Goal: Task Accomplishment & Management: Complete application form

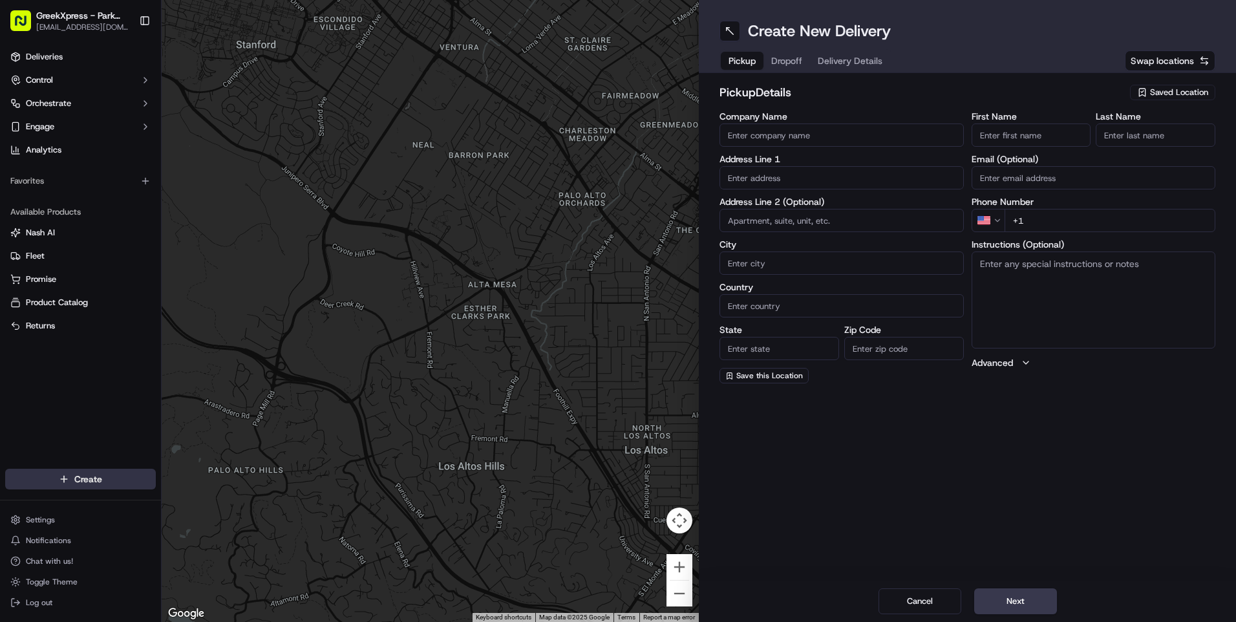
click at [72, 474] on html "GreekXpress - Park Slope [EMAIL_ADDRESS][DOMAIN_NAME] Toggle Sidebar Deliveries…" at bounding box center [618, 311] width 1236 height 622
click at [213, 500] on link "Delivery" at bounding box center [234, 502] width 144 height 23
click at [1168, 89] on span "Saved Location" at bounding box center [1179, 93] width 58 height 12
click at [1119, 140] on span "Greek Xpress - Park Slope" at bounding box center [1150, 141] width 159 height 12
type input "Greek Xpress - Park Slope"
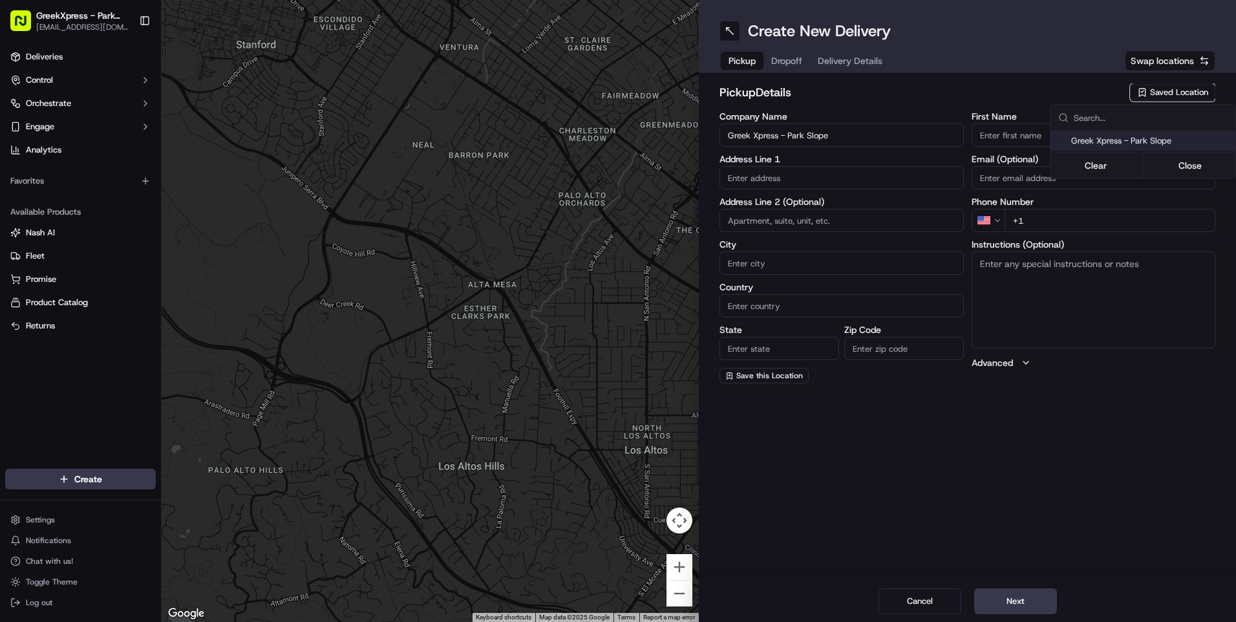
type input "[STREET_ADDRESS]"
type input "[GEOGRAPHIC_DATA]"
type input "US"
type input "NY"
type input "11215"
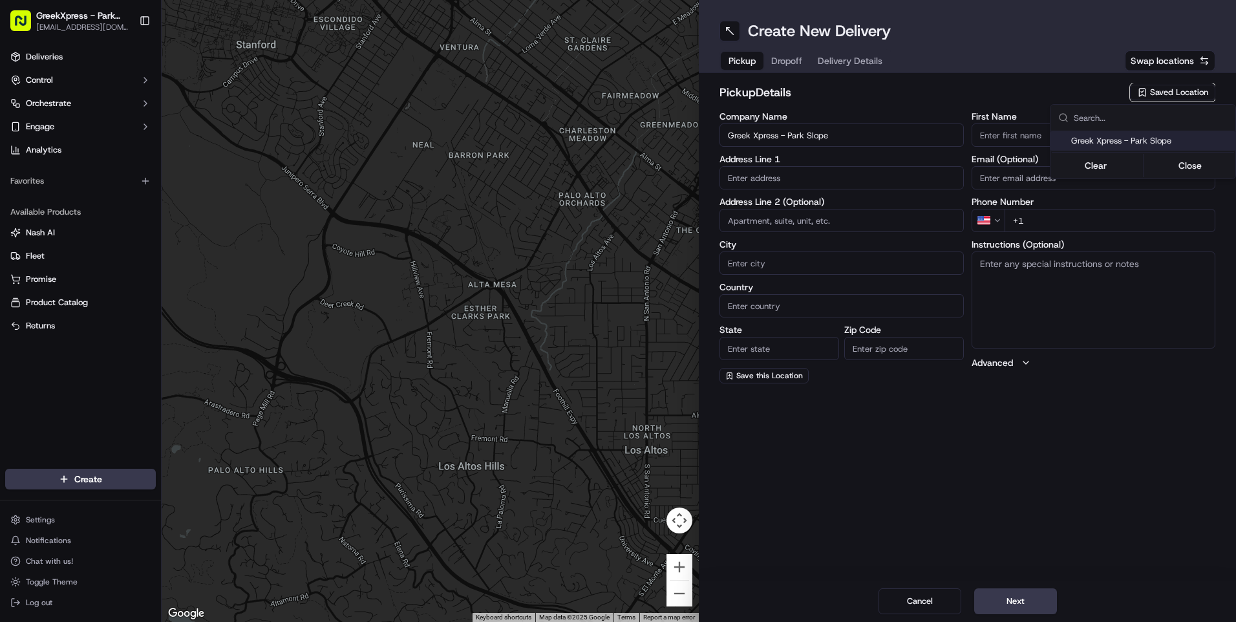
type input "Greek"
type input "Xpress"
type input "[PHONE_NUMBER]"
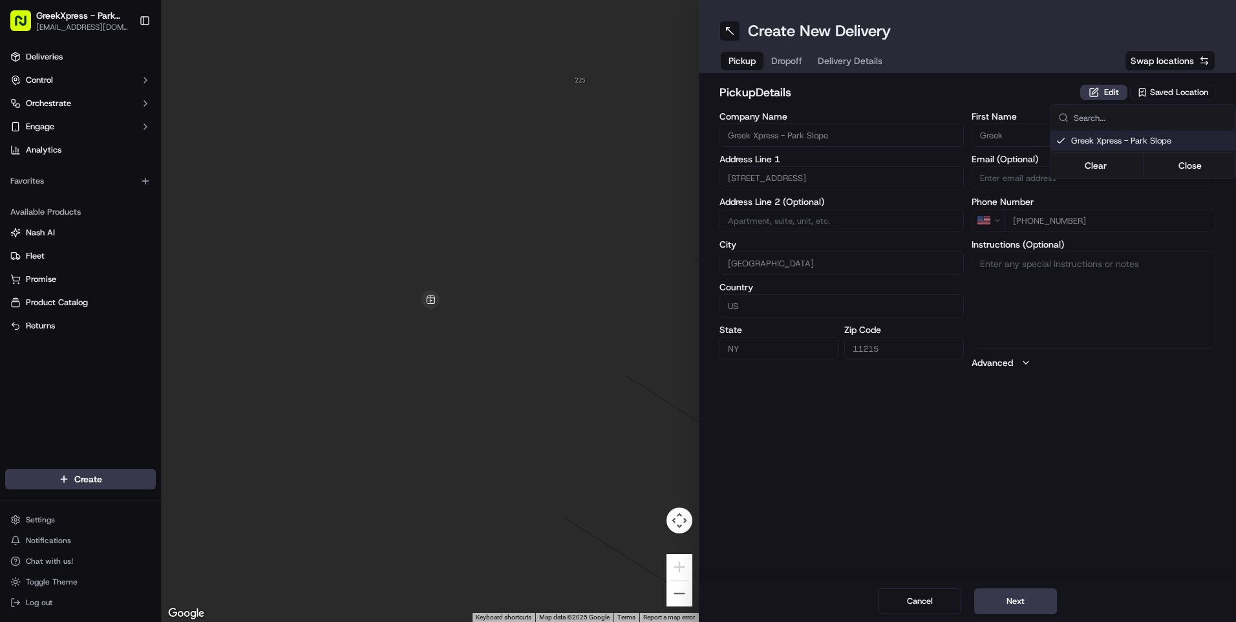
click at [1010, 599] on html "GreekXpress - Park Slope [EMAIL_ADDRESS][DOMAIN_NAME] Toggle Sidebar Deliveries…" at bounding box center [618, 311] width 1236 height 622
click at [1019, 602] on button "Next" at bounding box center [1015, 601] width 83 height 26
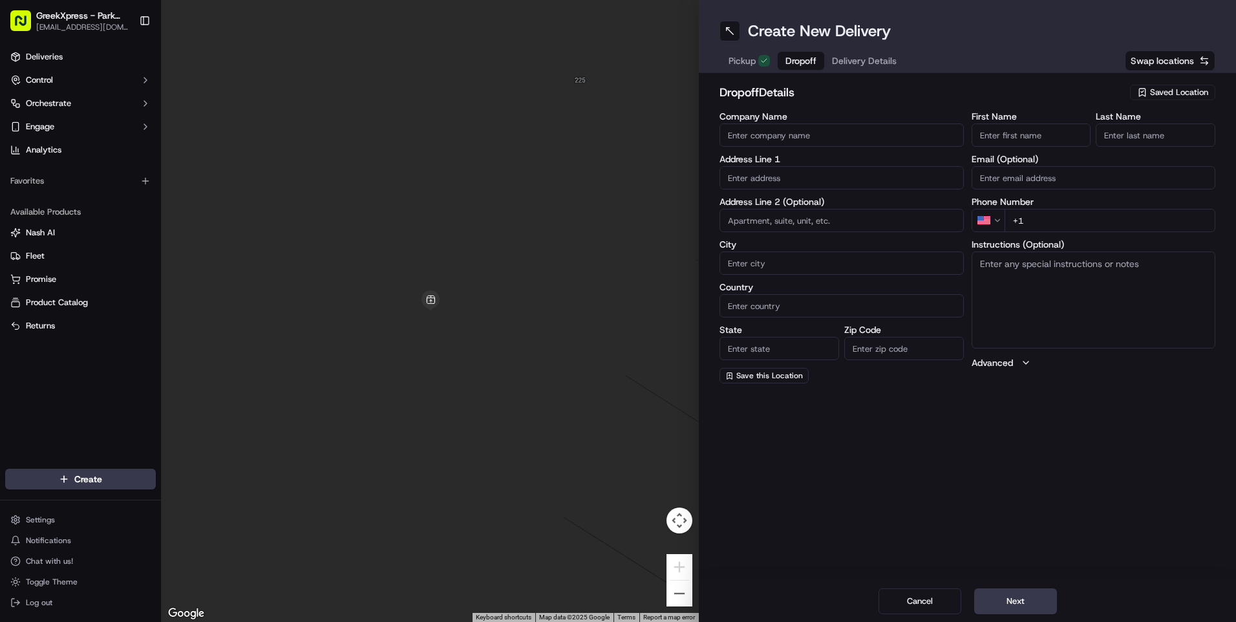
click at [747, 133] on input "Company Name" at bounding box center [841, 134] width 244 height 23
type input "[PERSON_NAME] W"
click at [760, 177] on input "text" at bounding box center [841, 177] width 244 height 23
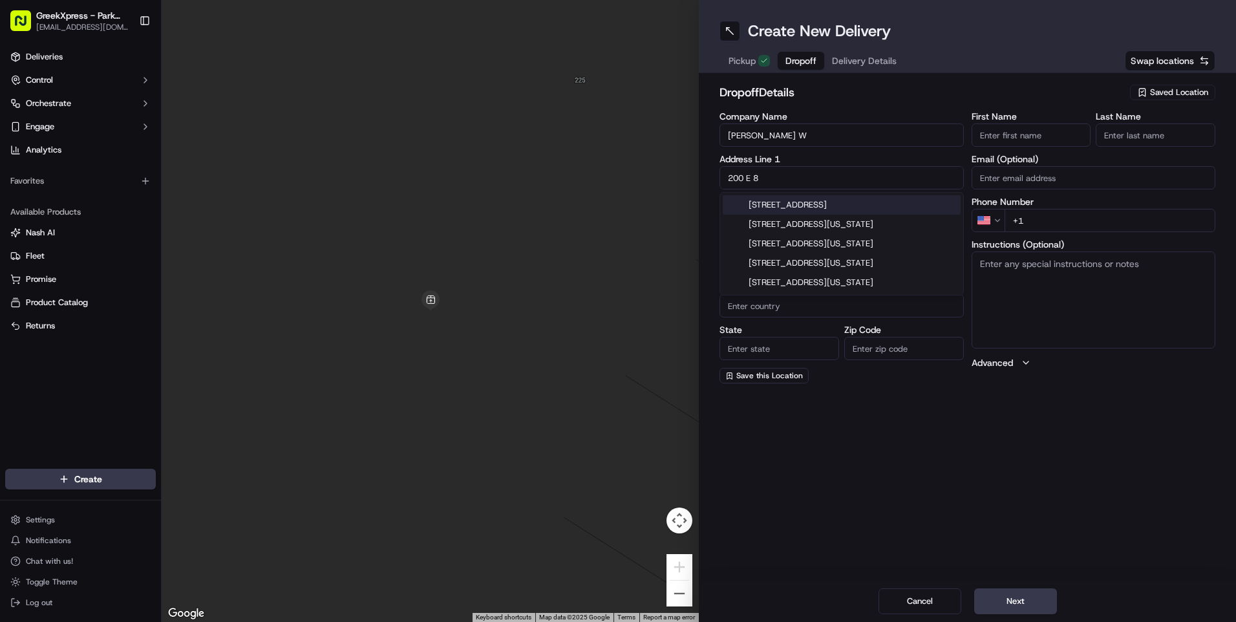
click at [813, 203] on div "[STREET_ADDRESS]" at bounding box center [842, 204] width 238 height 19
type input "[STREET_ADDRESS]"
type input "[GEOGRAPHIC_DATA]"
type input "NY"
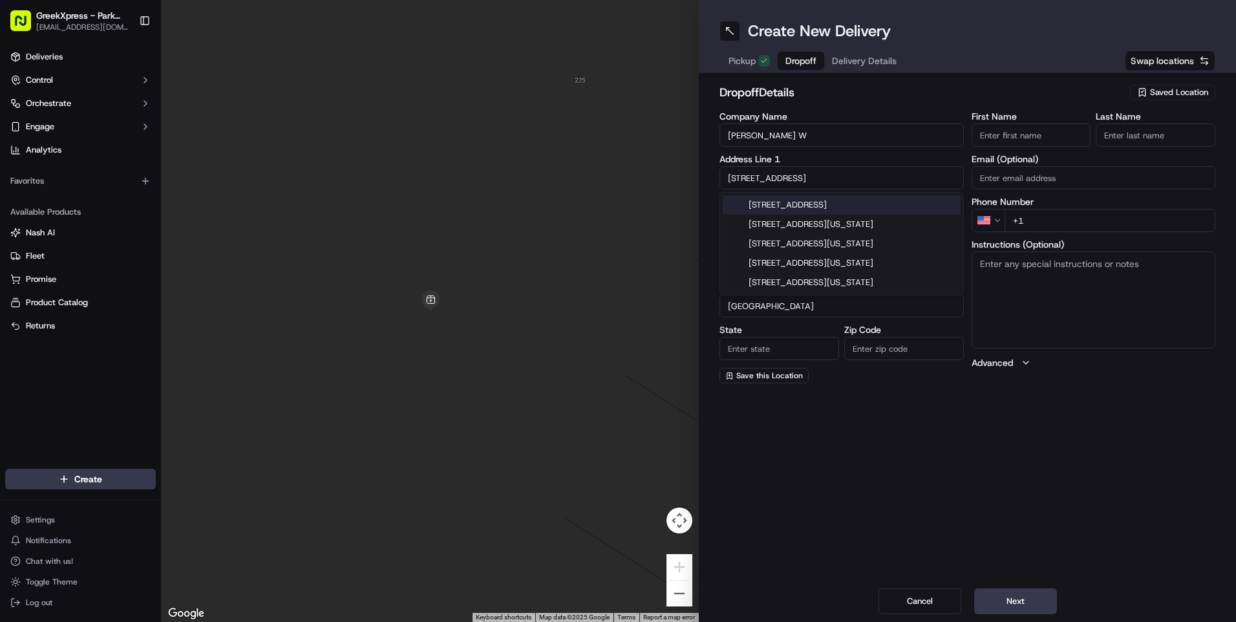
type input "11218"
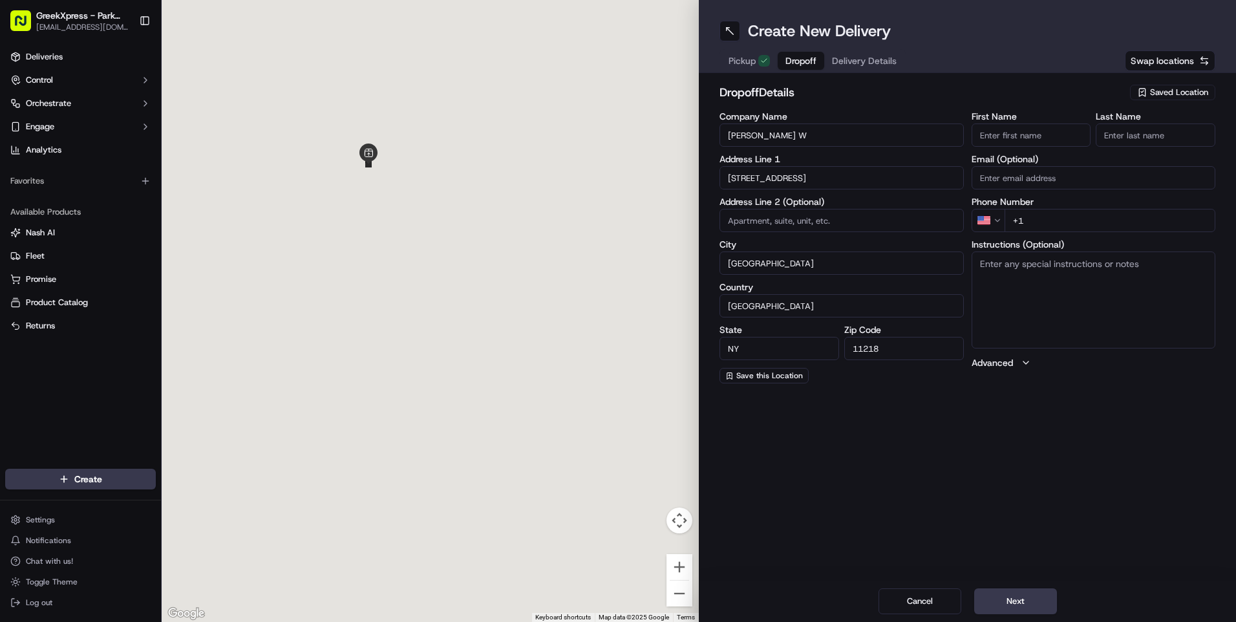
type input "[STREET_ADDRESS]"
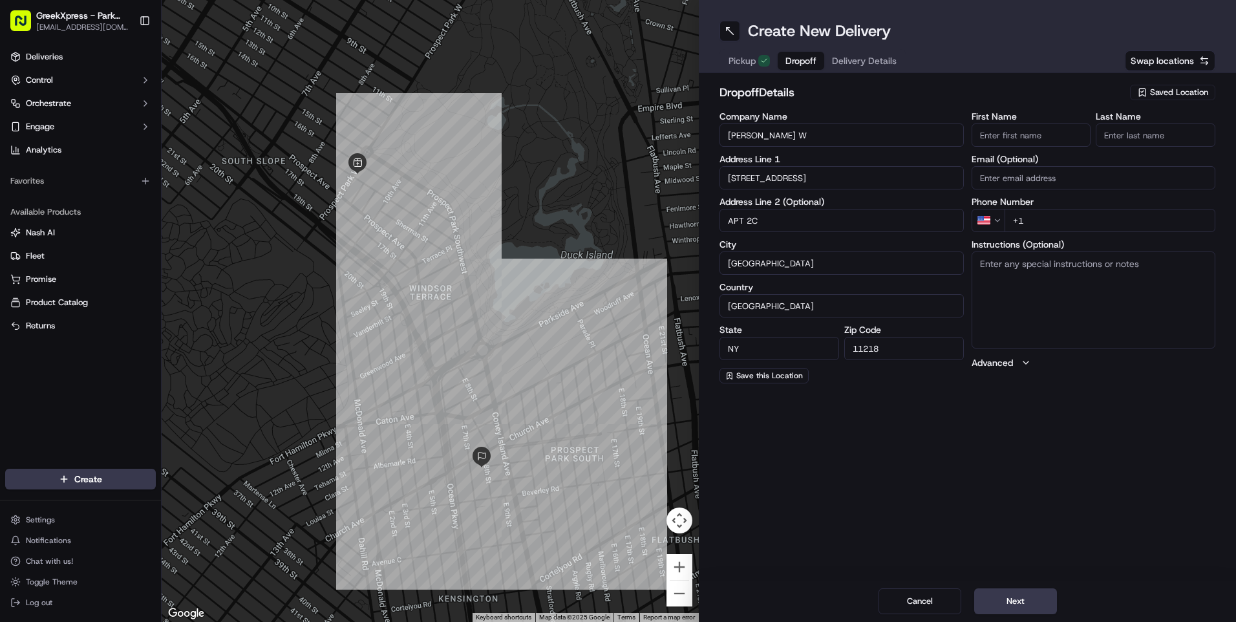
type input "APT 2C"
click at [1034, 222] on input "+1" at bounding box center [1110, 220] width 211 height 23
type input "[PHONE_NUMBER]"
click at [1010, 596] on button "Next" at bounding box center [1015, 601] width 83 height 26
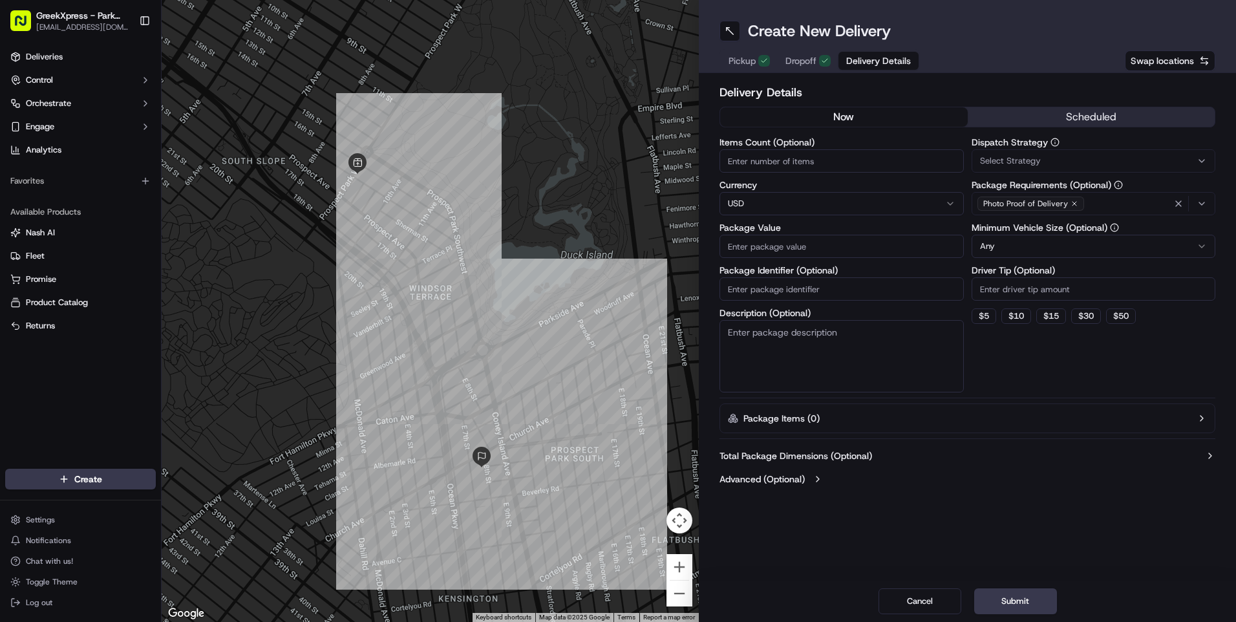
click at [743, 163] on input "Items Count (Optional)" at bounding box center [841, 160] width 244 height 23
type input "7"
click at [743, 249] on input "Package Value" at bounding box center [841, 246] width 244 height 23
type input "74.31"
click at [1161, 162] on div "Select Strategy" at bounding box center [1094, 161] width 238 height 12
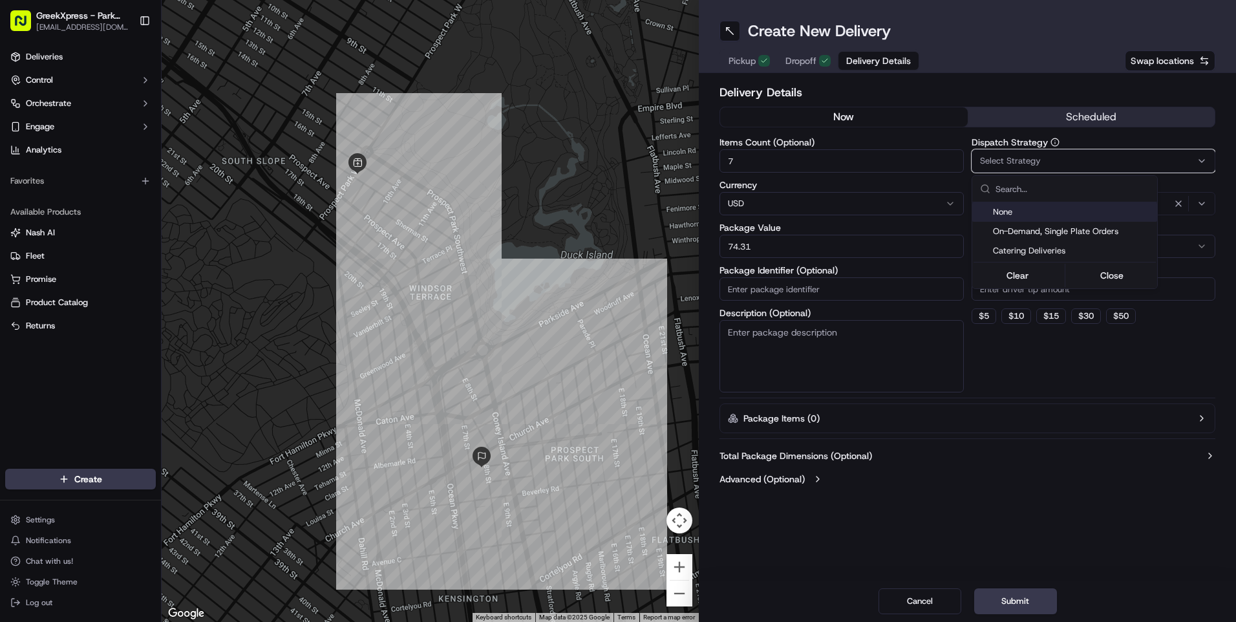
click at [1023, 210] on span "None" at bounding box center [1072, 212] width 159 height 12
click at [1058, 455] on html "GreekXpress - Park Slope [EMAIL_ADDRESS][DOMAIN_NAME] Toggle Sidebar Deliveries…" at bounding box center [618, 311] width 1236 height 622
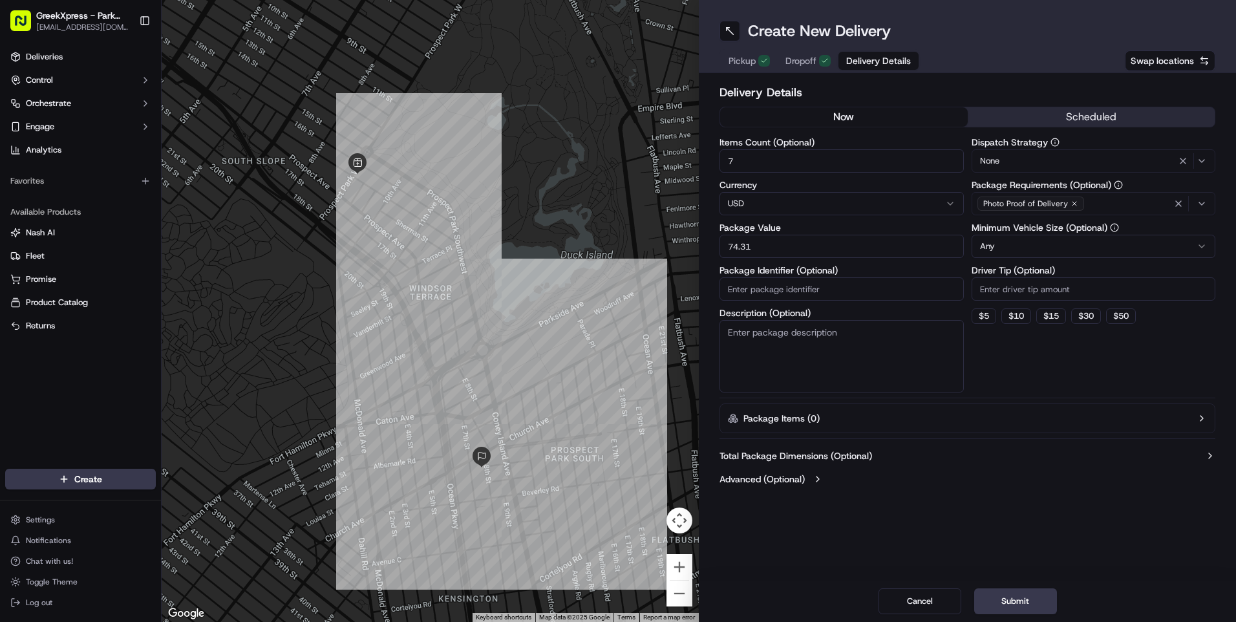
click at [991, 286] on input "Driver Tip (Optional)" at bounding box center [1094, 288] width 244 height 23
type input "8.00"
click at [1010, 599] on button "Submit" at bounding box center [1015, 601] width 83 height 26
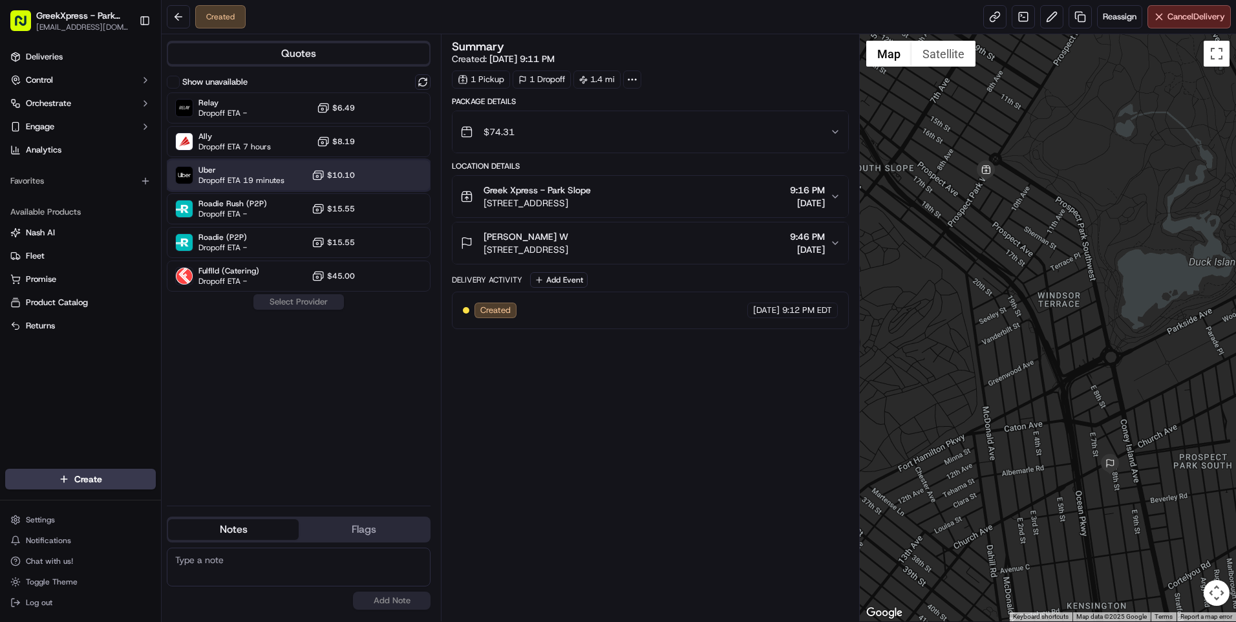
click at [224, 175] on span "Uber" at bounding box center [241, 170] width 86 height 10
click at [301, 301] on button "Assign Provider" at bounding box center [299, 302] width 92 height 16
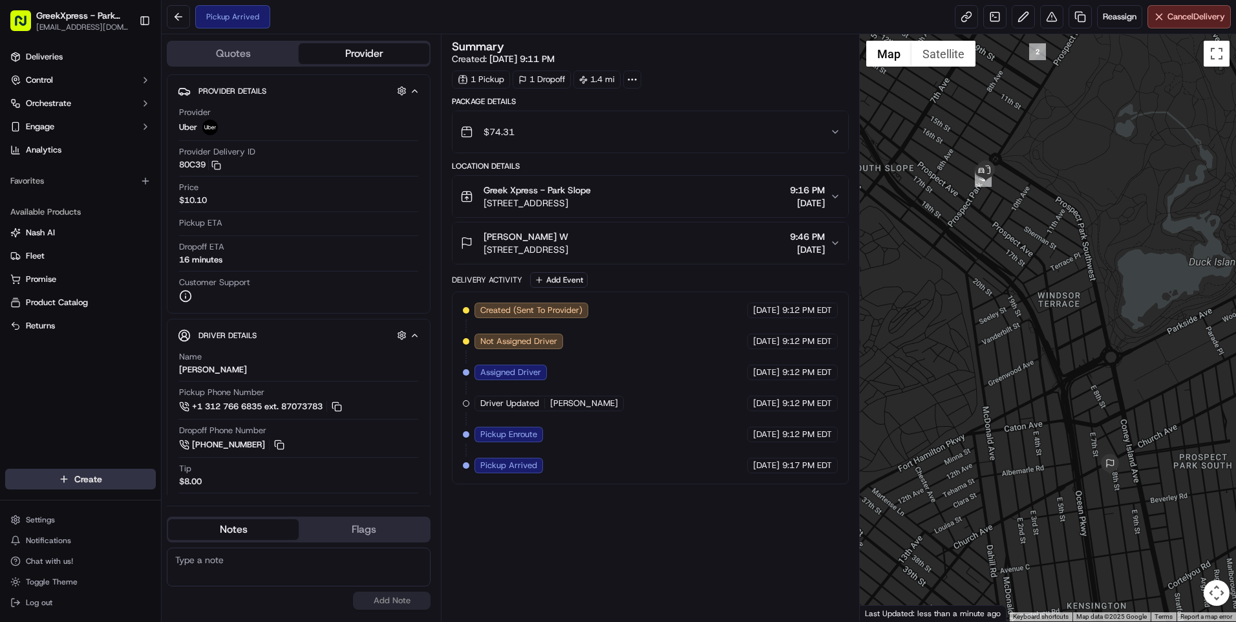
click at [100, 475] on html "GreekXpress - Park Slope [EMAIL_ADDRESS][DOMAIN_NAME] Toggle Sidebar Deliveries…" at bounding box center [618, 311] width 1236 height 622
click at [189, 500] on link "Delivery" at bounding box center [234, 502] width 144 height 23
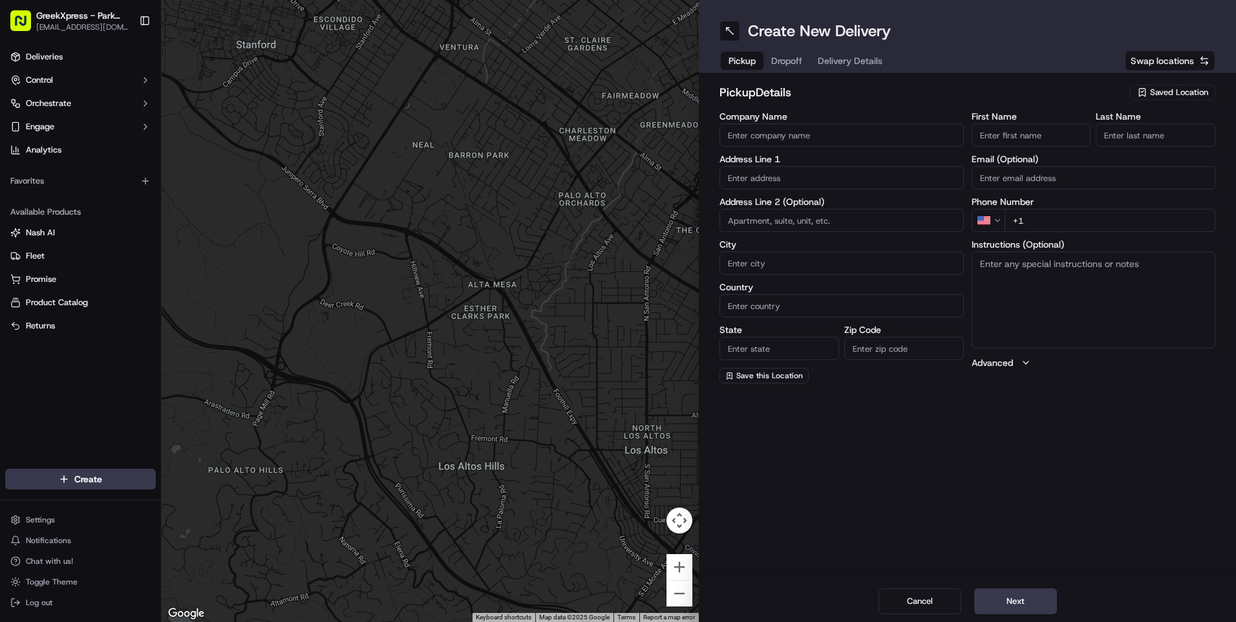
click at [1171, 92] on span "Saved Location" at bounding box center [1179, 93] width 58 height 12
click at [1114, 138] on span "Greek Xpress - Park Slope" at bounding box center [1150, 141] width 159 height 12
type input "Greek Xpress - Park Slope"
type input "[STREET_ADDRESS]"
type input "[GEOGRAPHIC_DATA]"
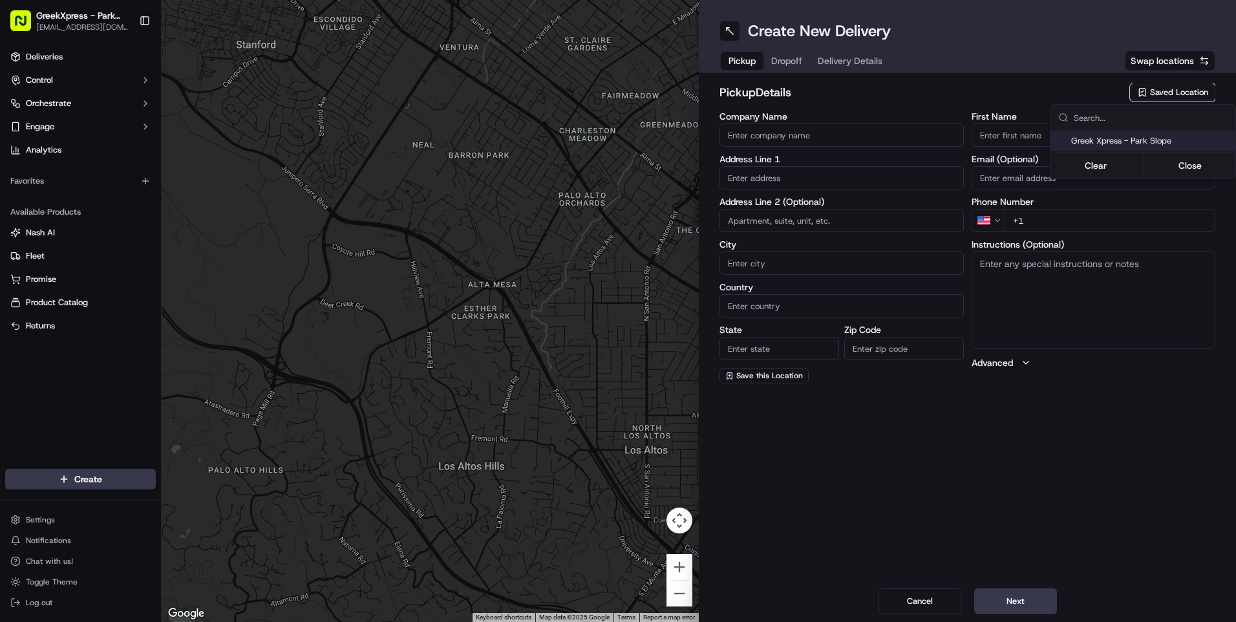
type input "US"
type input "NY"
type input "11215"
type input "Greek"
type input "Xpress"
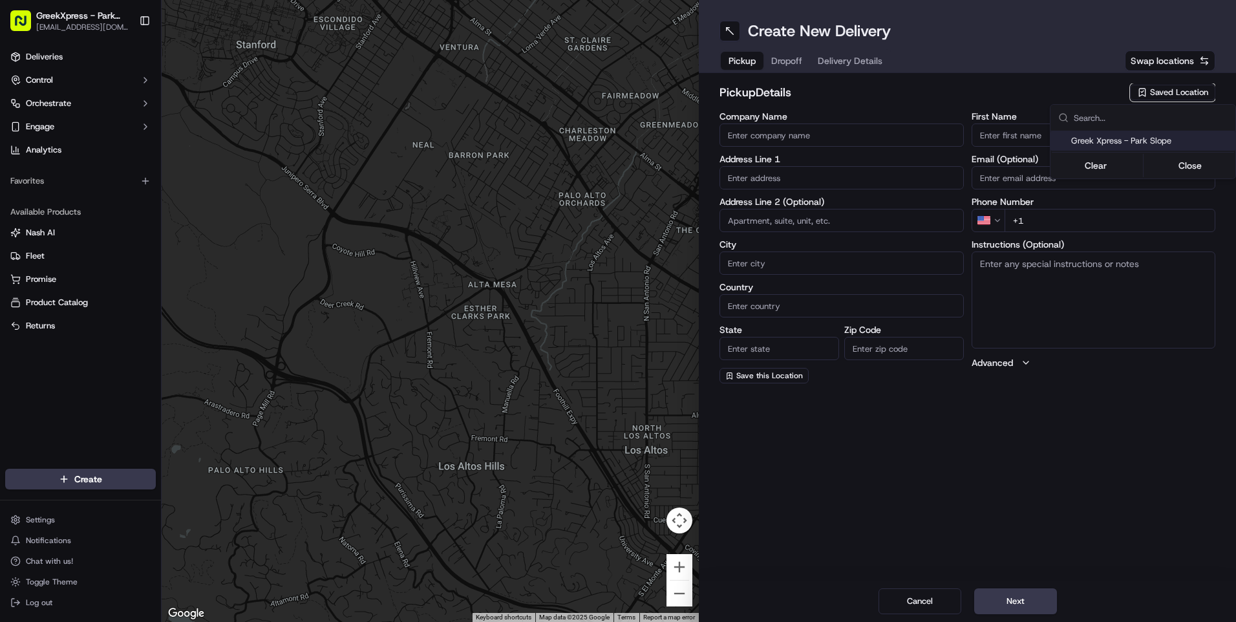
type input "[PHONE_NUMBER]"
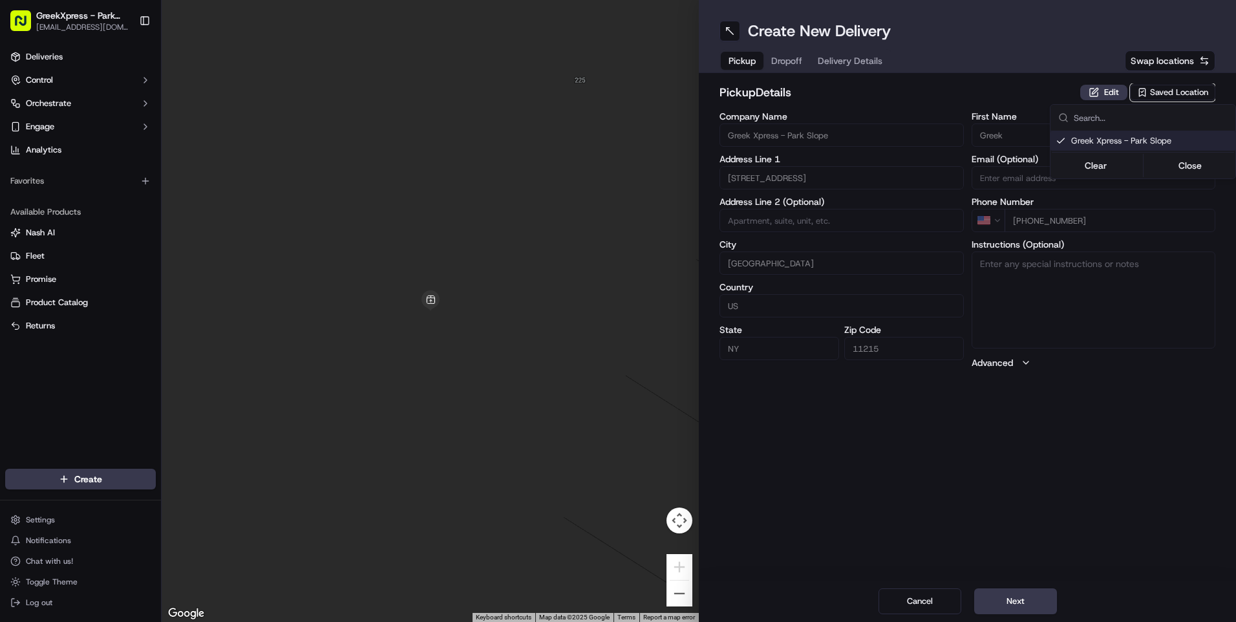
click at [1022, 602] on html "GreekXpress - Park Slope [EMAIL_ADDRESS][DOMAIN_NAME] Toggle Sidebar Deliveries…" at bounding box center [618, 311] width 1236 height 622
click at [1012, 596] on button "Next" at bounding box center [1015, 601] width 83 height 26
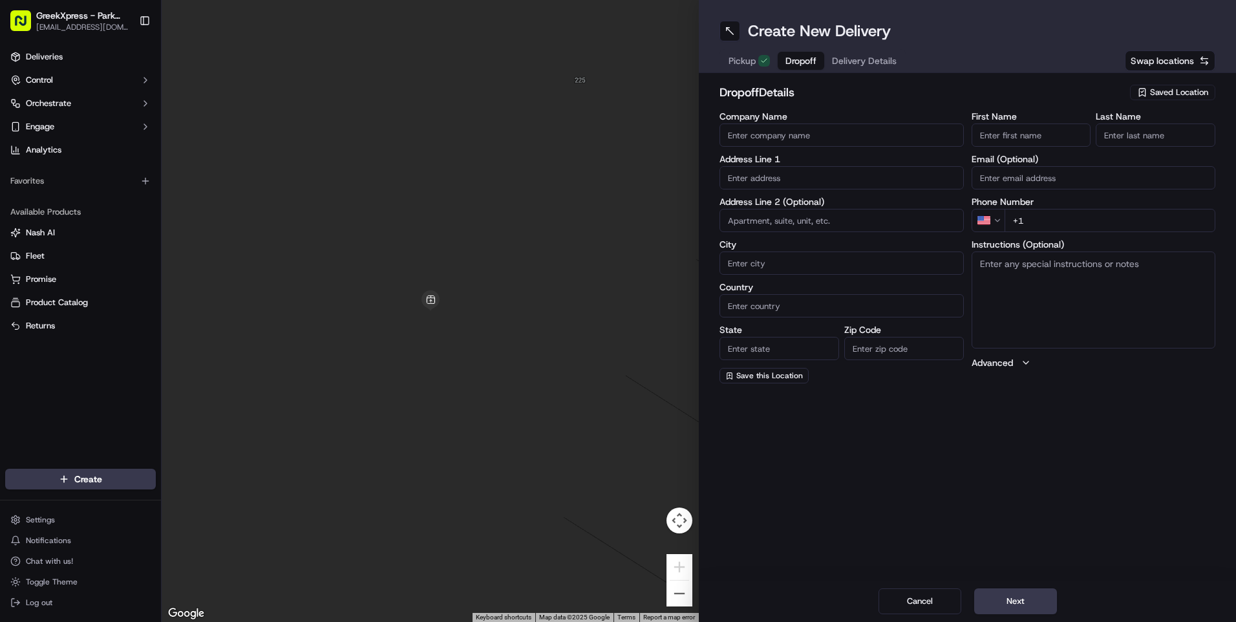
click at [746, 136] on input "Company Name" at bounding box center [841, 134] width 244 height 23
type input "NUNYA"
click at [749, 178] on input "text" at bounding box center [841, 177] width 244 height 23
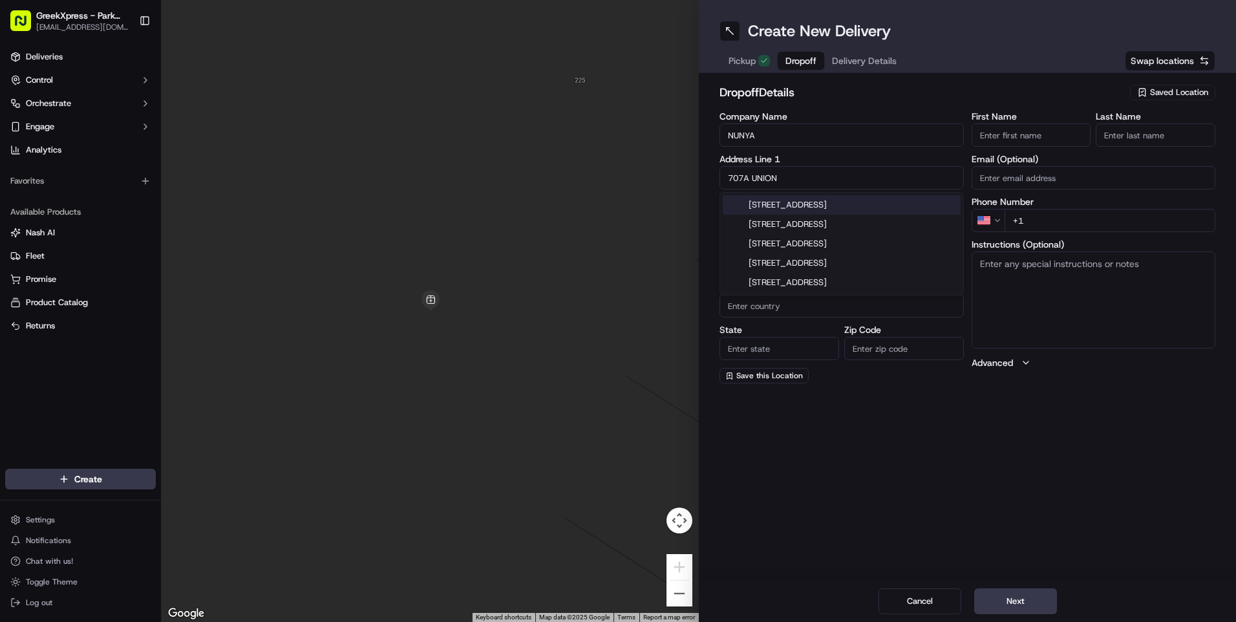
click at [815, 204] on div "[STREET_ADDRESS]" at bounding box center [842, 204] width 238 height 19
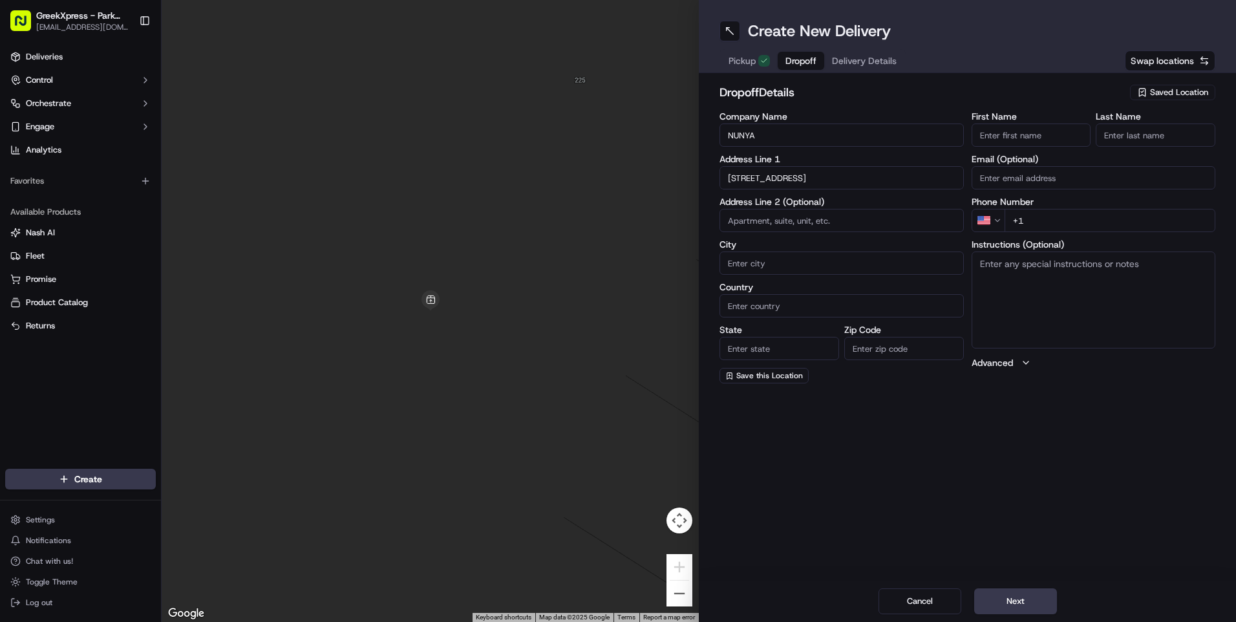
type input "[STREET_ADDRESS]"
type input "[GEOGRAPHIC_DATA]"
type input "NY"
type input "11215"
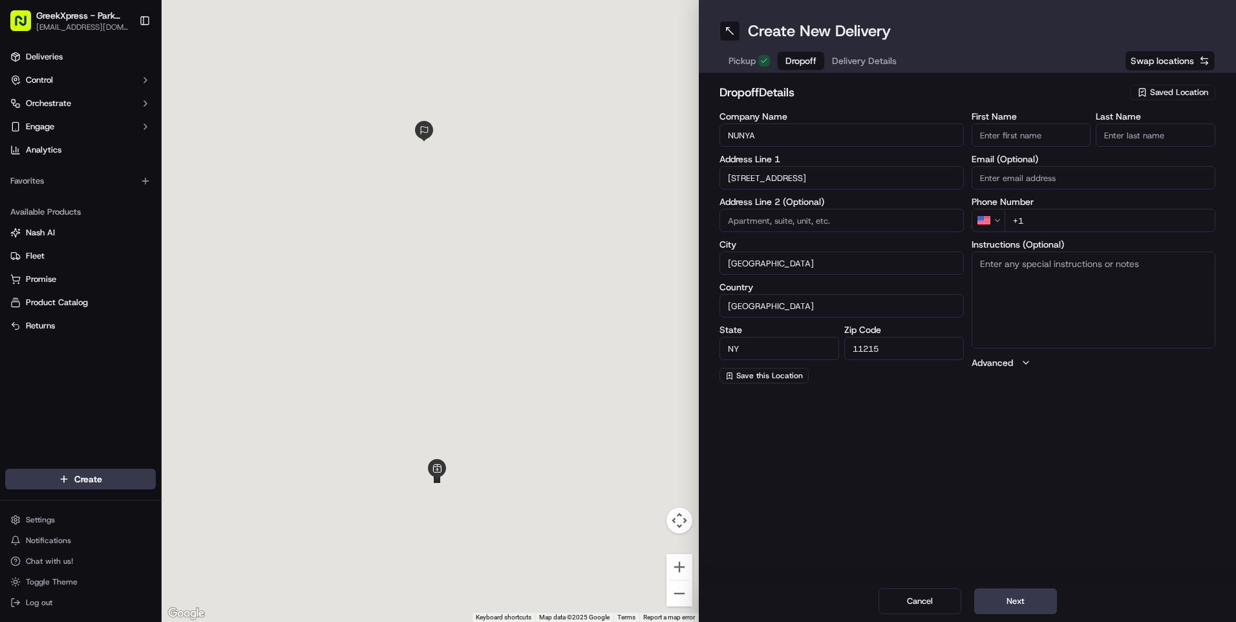
type input "[STREET_ADDRESS]"
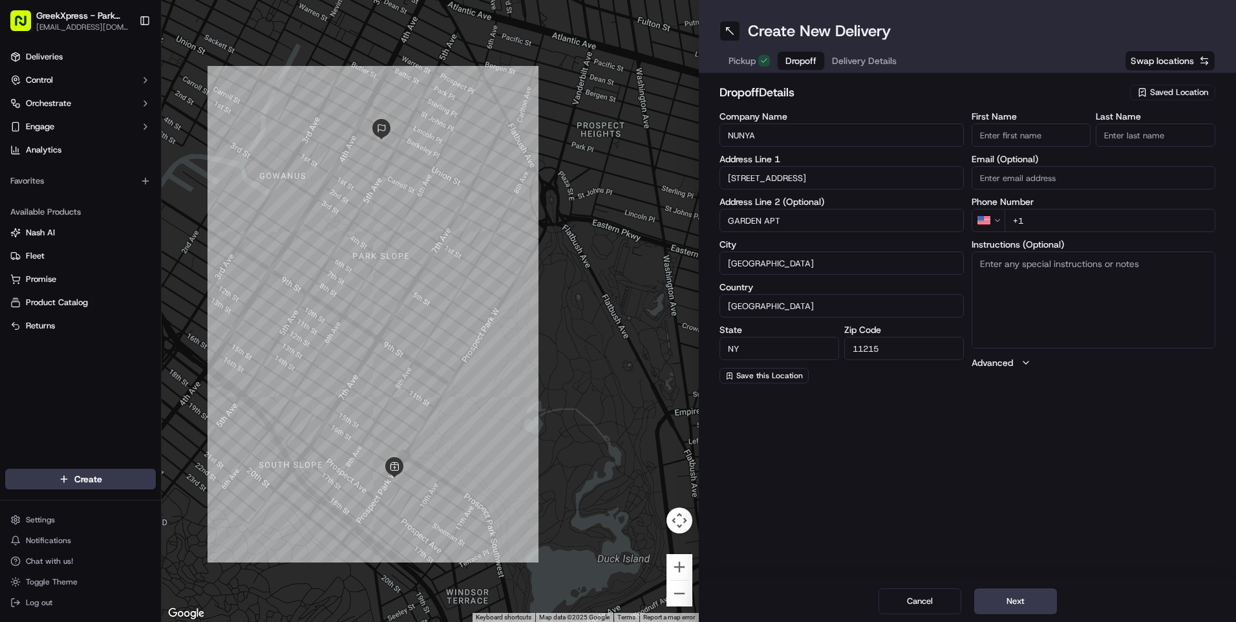
type input "GARDEN APT"
click at [1036, 220] on input "+1" at bounding box center [1110, 220] width 211 height 23
type input "[PHONE_NUMBER]"
click at [1019, 602] on button "Next" at bounding box center [1015, 601] width 83 height 26
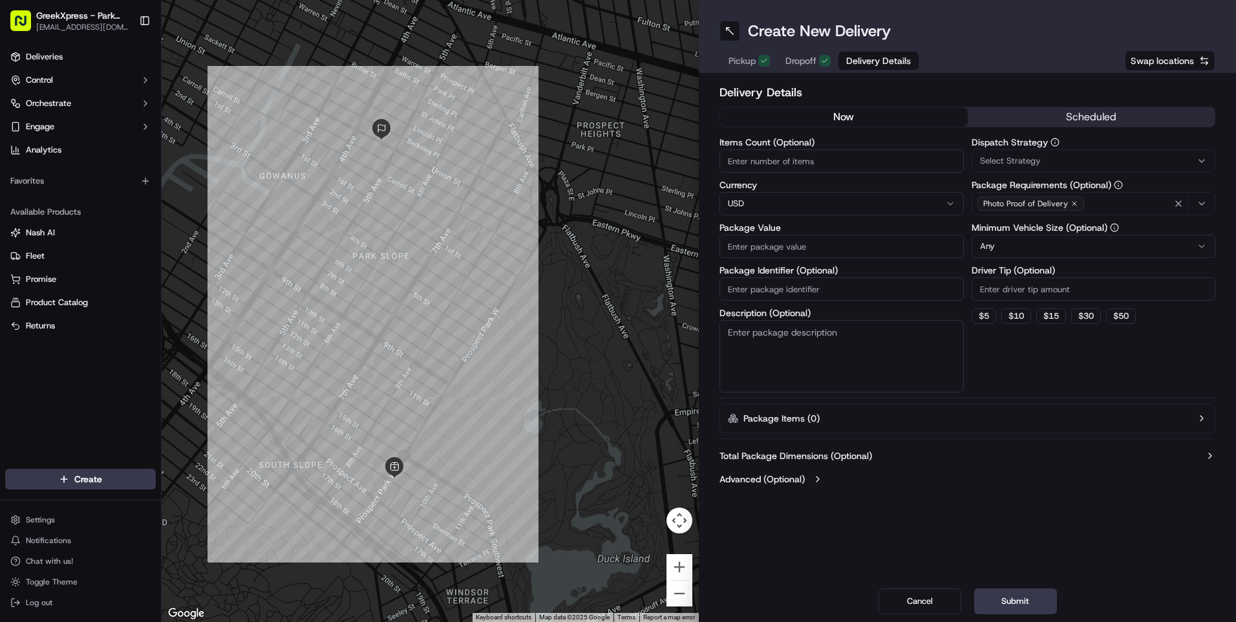
click at [741, 163] on input "Items Count (Optional)" at bounding box center [841, 160] width 244 height 23
type input "1"
click at [756, 248] on input "Package Value" at bounding box center [841, 246] width 244 height 23
type input "21.23"
click at [1105, 160] on div "Select Strategy" at bounding box center [1094, 161] width 238 height 12
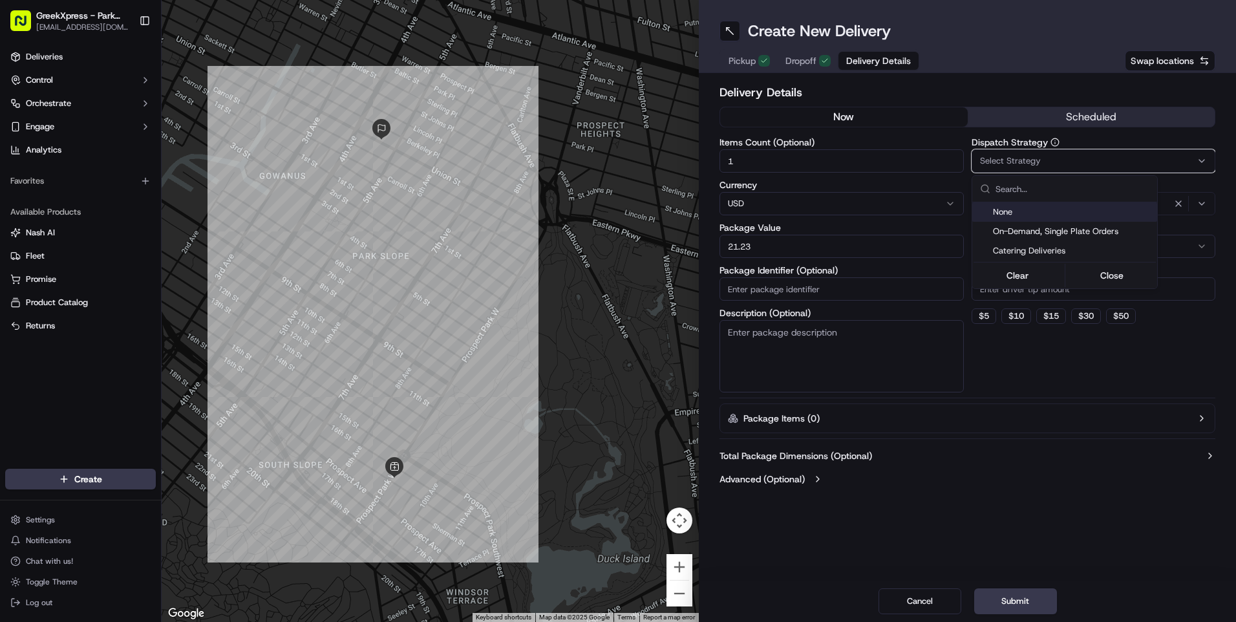
click at [1012, 213] on span "None" at bounding box center [1072, 212] width 159 height 12
click at [1056, 478] on html "GreekXpress - Park Slope [EMAIL_ADDRESS][DOMAIN_NAME] Toggle Sidebar Deliveries…" at bounding box center [618, 311] width 1236 height 622
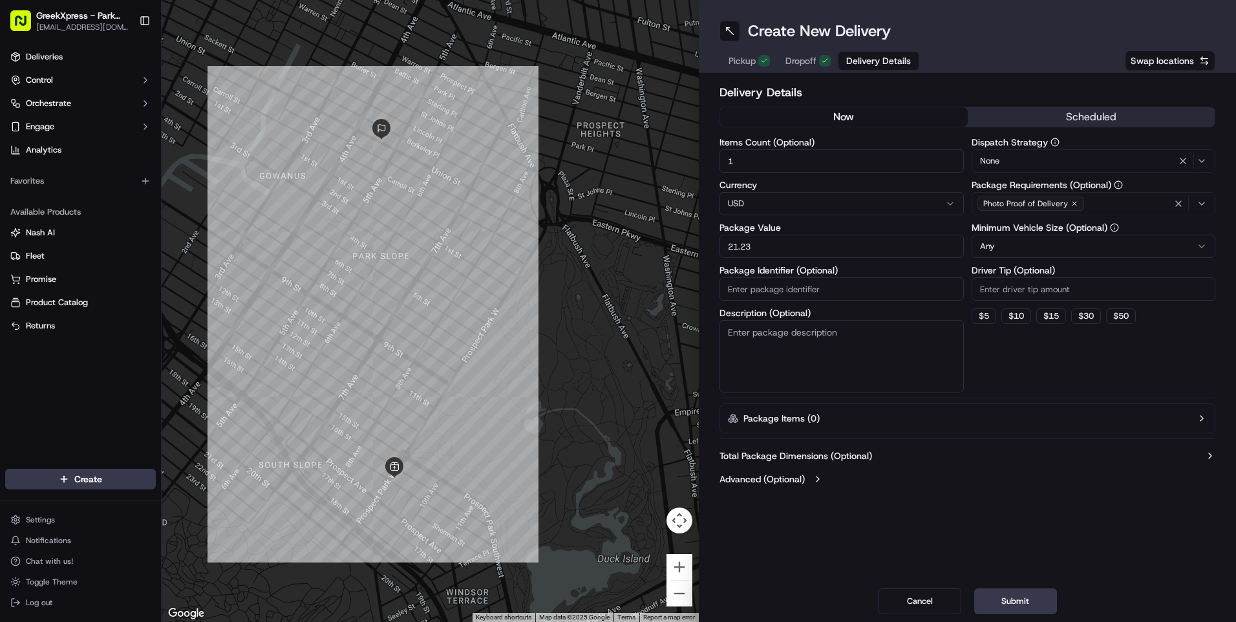
click at [1001, 289] on input "Driver Tip (Optional)" at bounding box center [1094, 288] width 244 height 23
type input "8.00"
click at [1010, 601] on button "Submit" at bounding box center [1015, 601] width 83 height 26
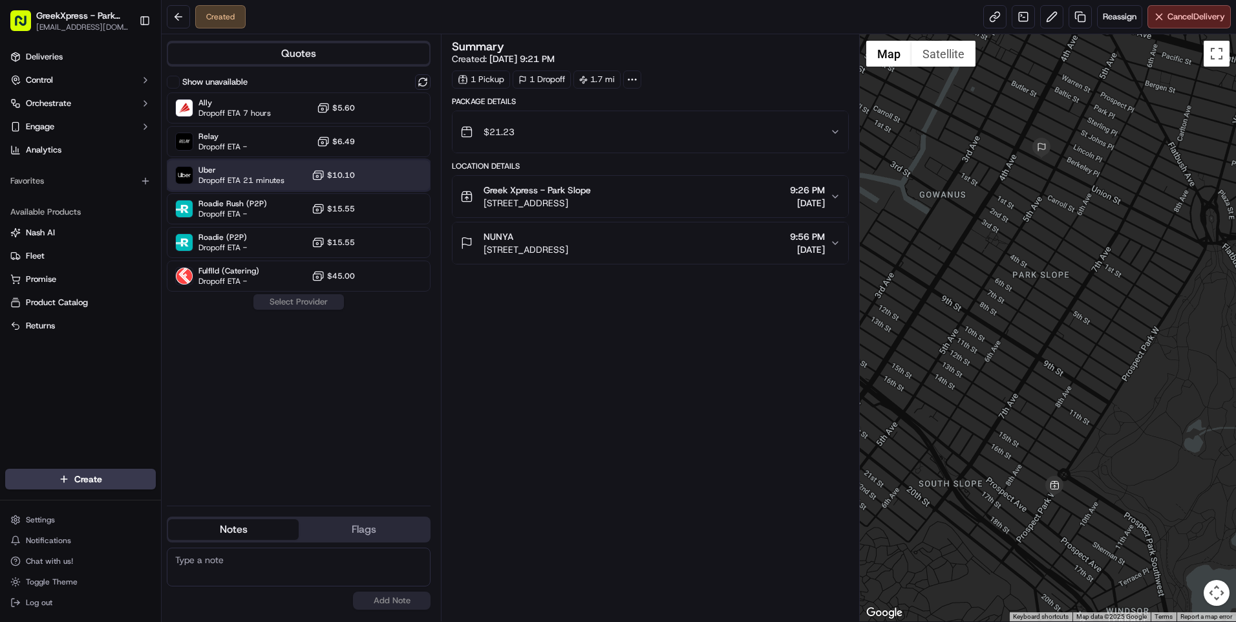
click at [235, 171] on span "Uber" at bounding box center [241, 170] width 86 height 10
click at [286, 301] on button "Assign Provider" at bounding box center [299, 302] width 92 height 16
